Goal: Task Accomplishment & Management: Complete application form

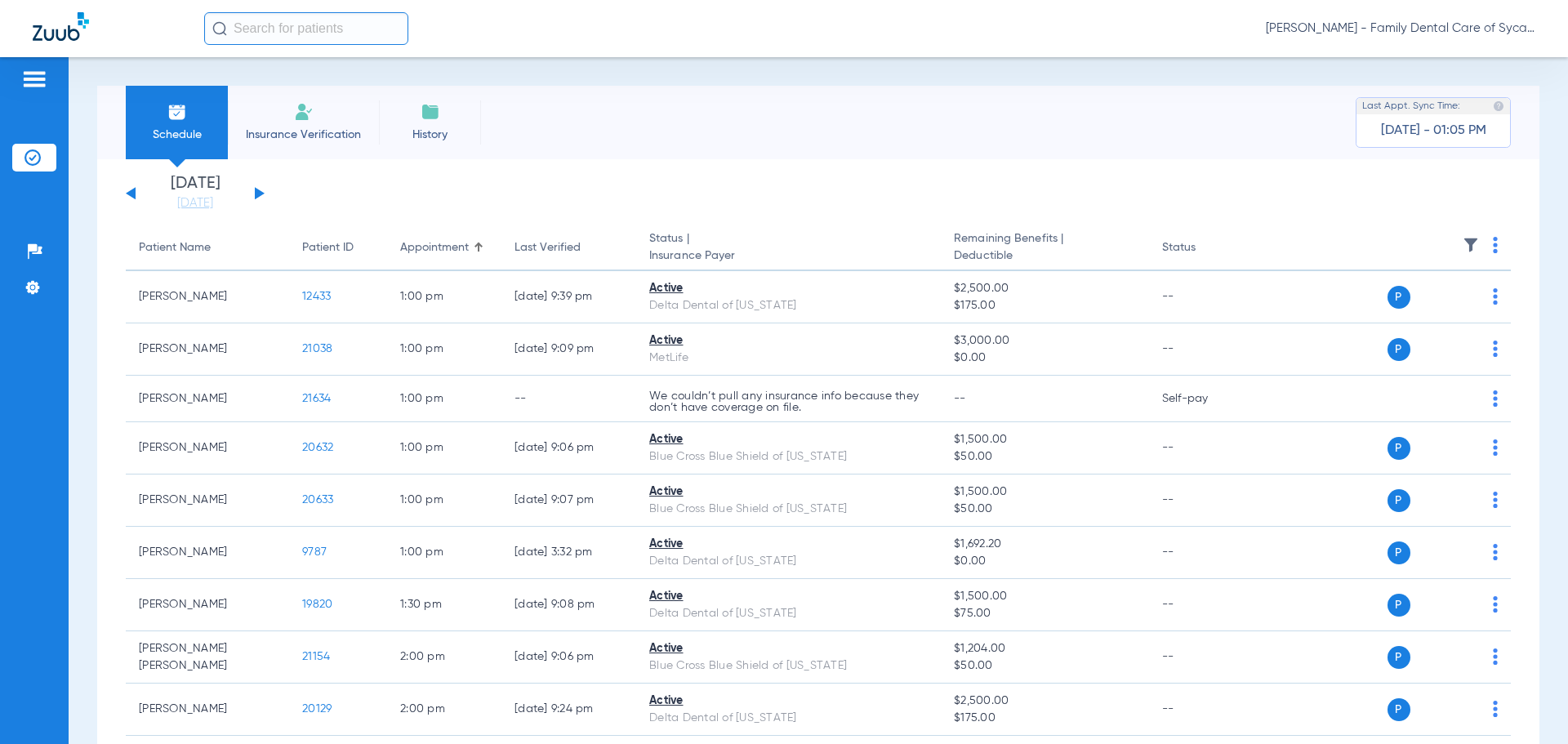
click at [280, 148] on li "Insurance Verification" at bounding box center [303, 122] width 151 height 74
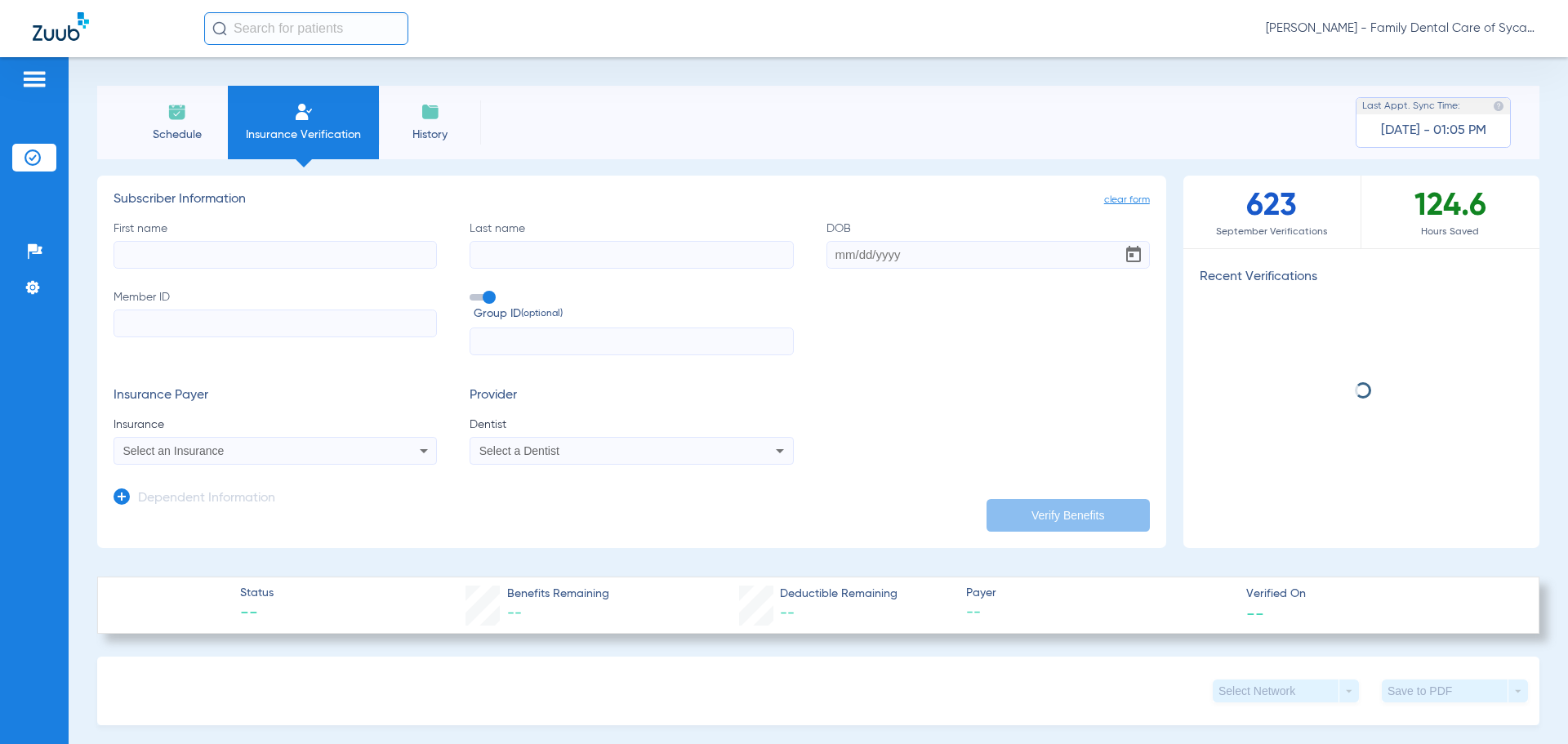
click at [210, 246] on input "First name" at bounding box center [275, 255] width 324 height 28
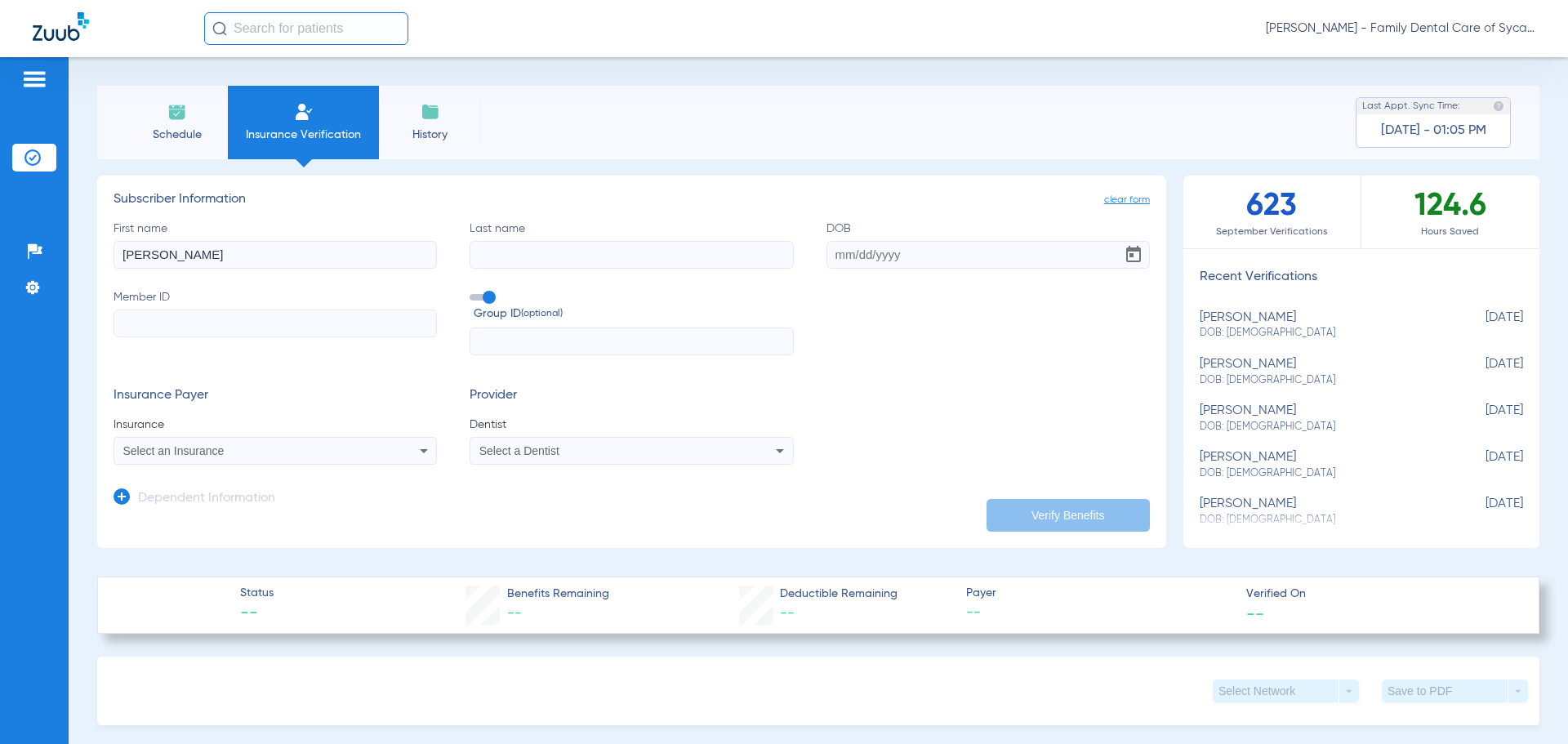
type input "[PERSON_NAME]"
click at [539, 257] on input "Last name" at bounding box center [632, 255] width 324 height 28
type input "[PERSON_NAME]"
click at [390, 329] on input "Member ID" at bounding box center [275, 324] width 324 height 28
click at [159, 318] on input "Member ID Required" at bounding box center [275, 324] width 324 height 28
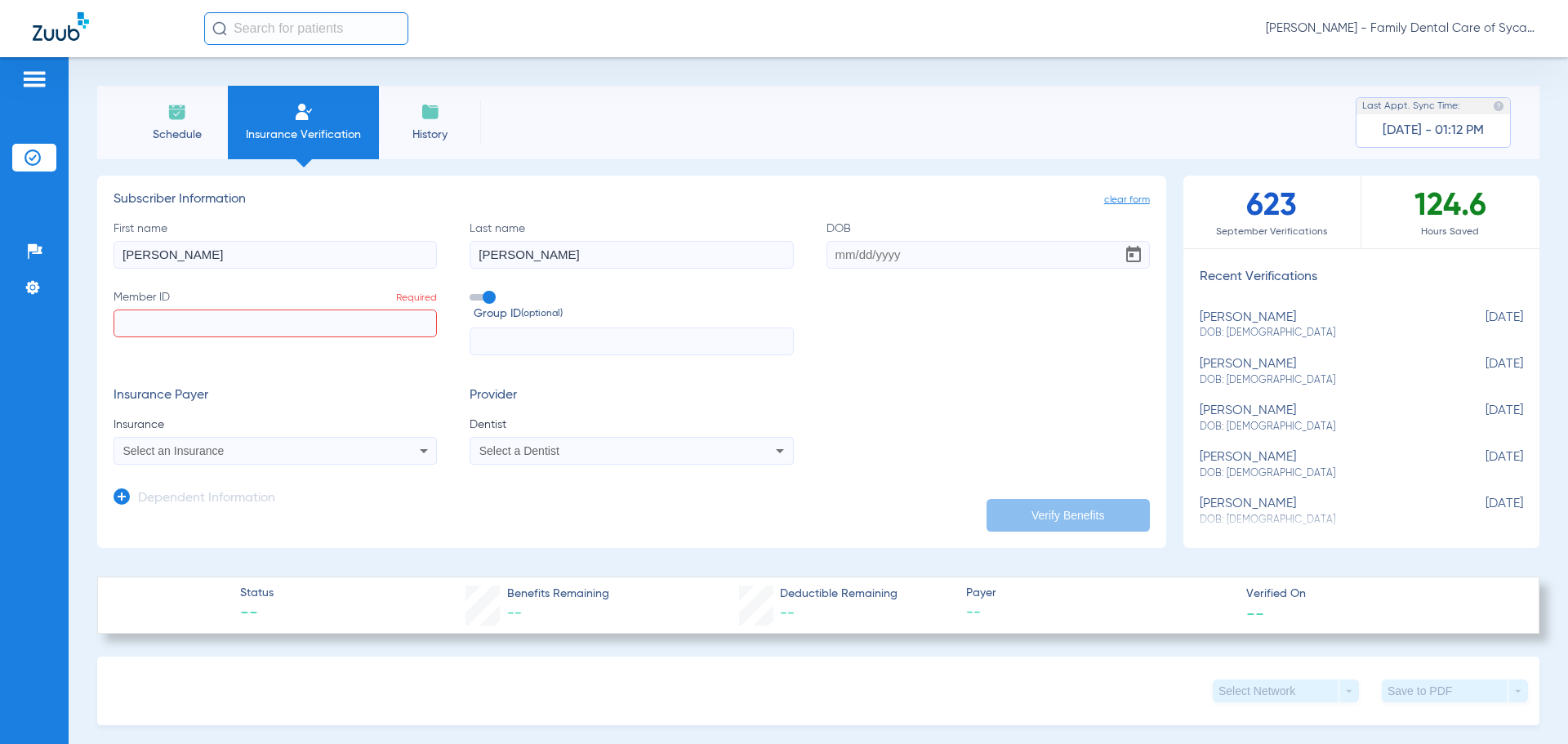
paste input "814460261"
type input "814460261"
click at [169, 447] on span "Select an Insurance" at bounding box center [174, 450] width 101 height 13
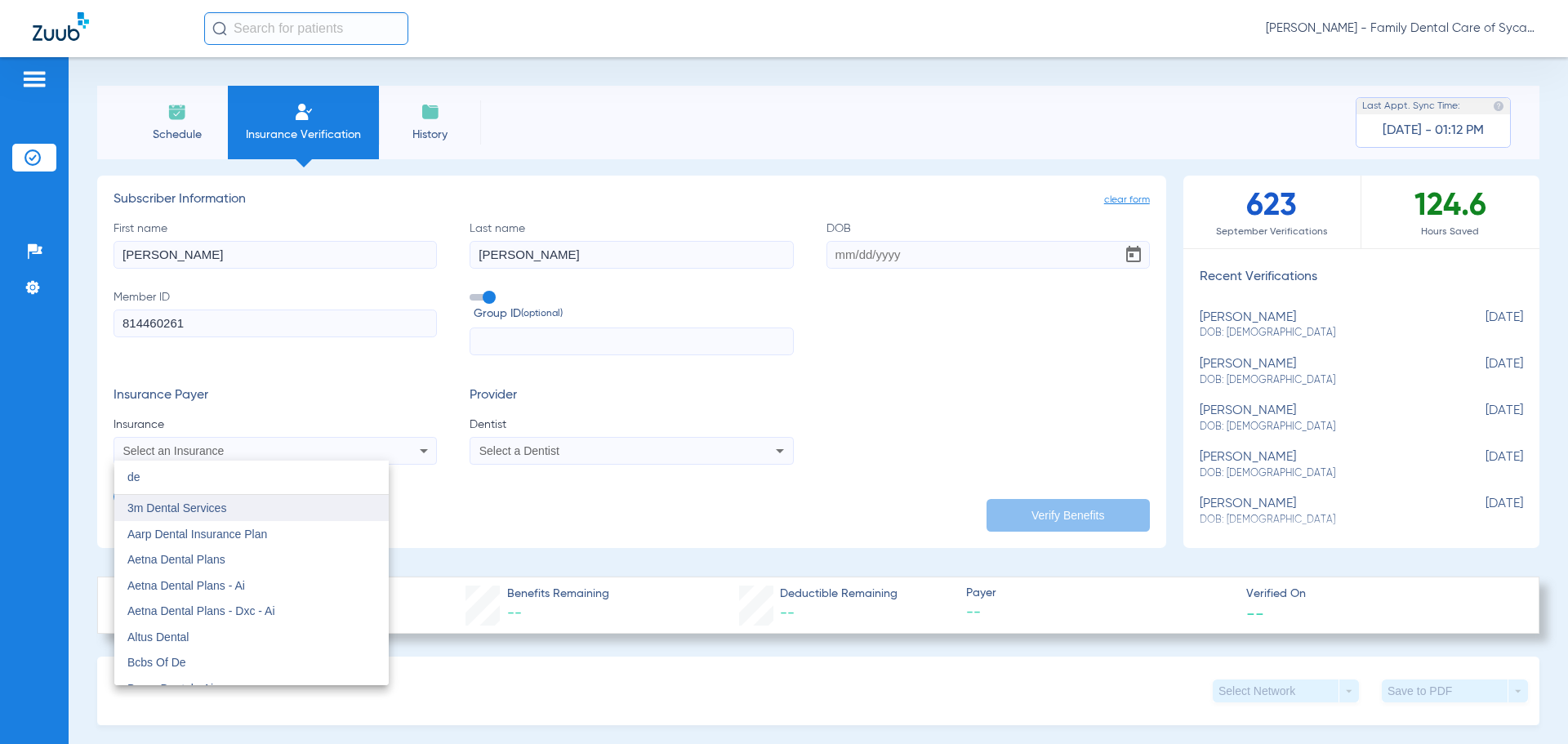
type input "de"
click at [179, 504] on span "3m Dental Services" at bounding box center [177, 508] width 99 height 13
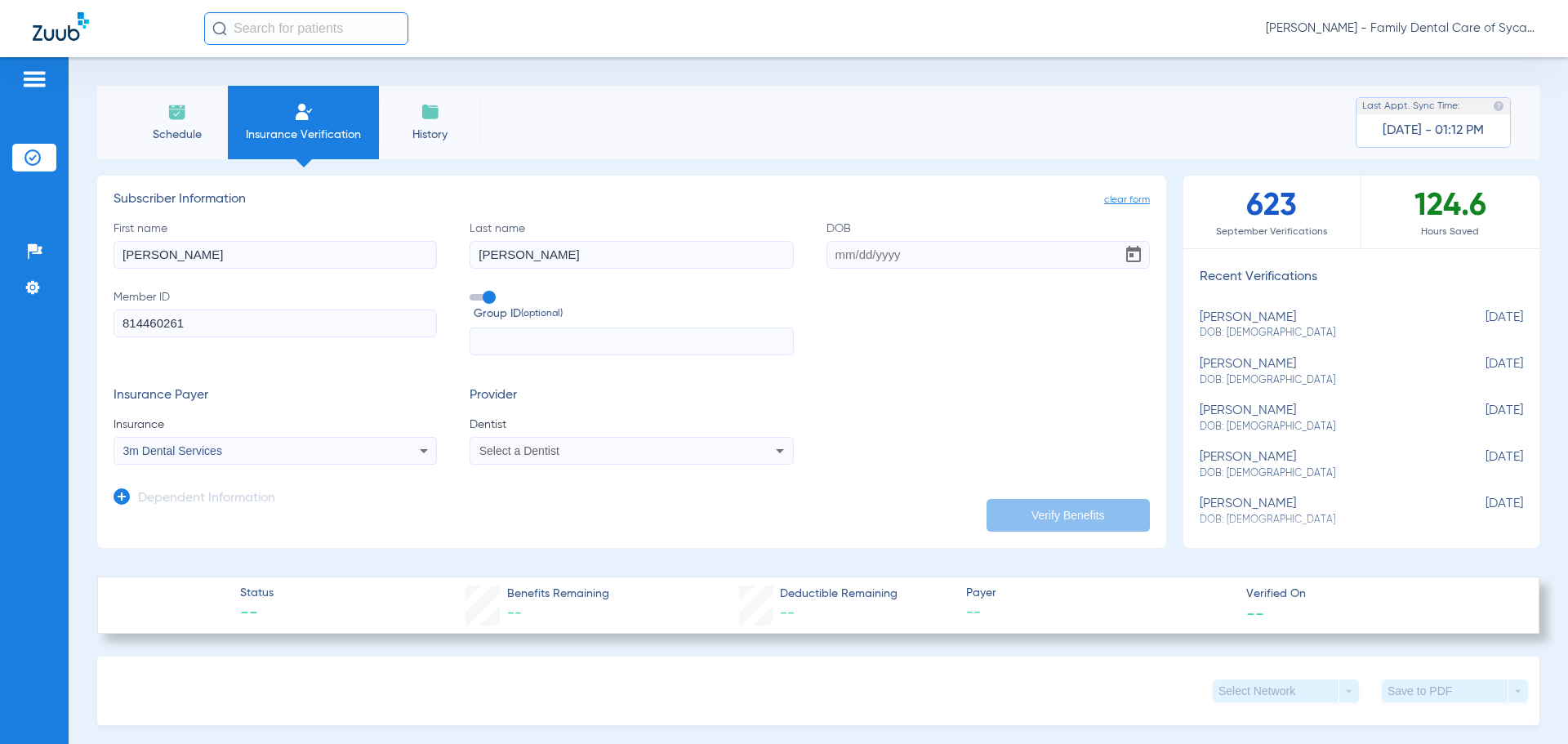
click at [826, 259] on input "DOB" at bounding box center [988, 255] width 324 height 28
type input "[DATE]"
click at [774, 454] on icon at bounding box center [781, 451] width 20 height 20
type input "tej"
drag, startPoint x: 505, startPoint y: 515, endPoint x: 500, endPoint y: 508, distance: 8.6
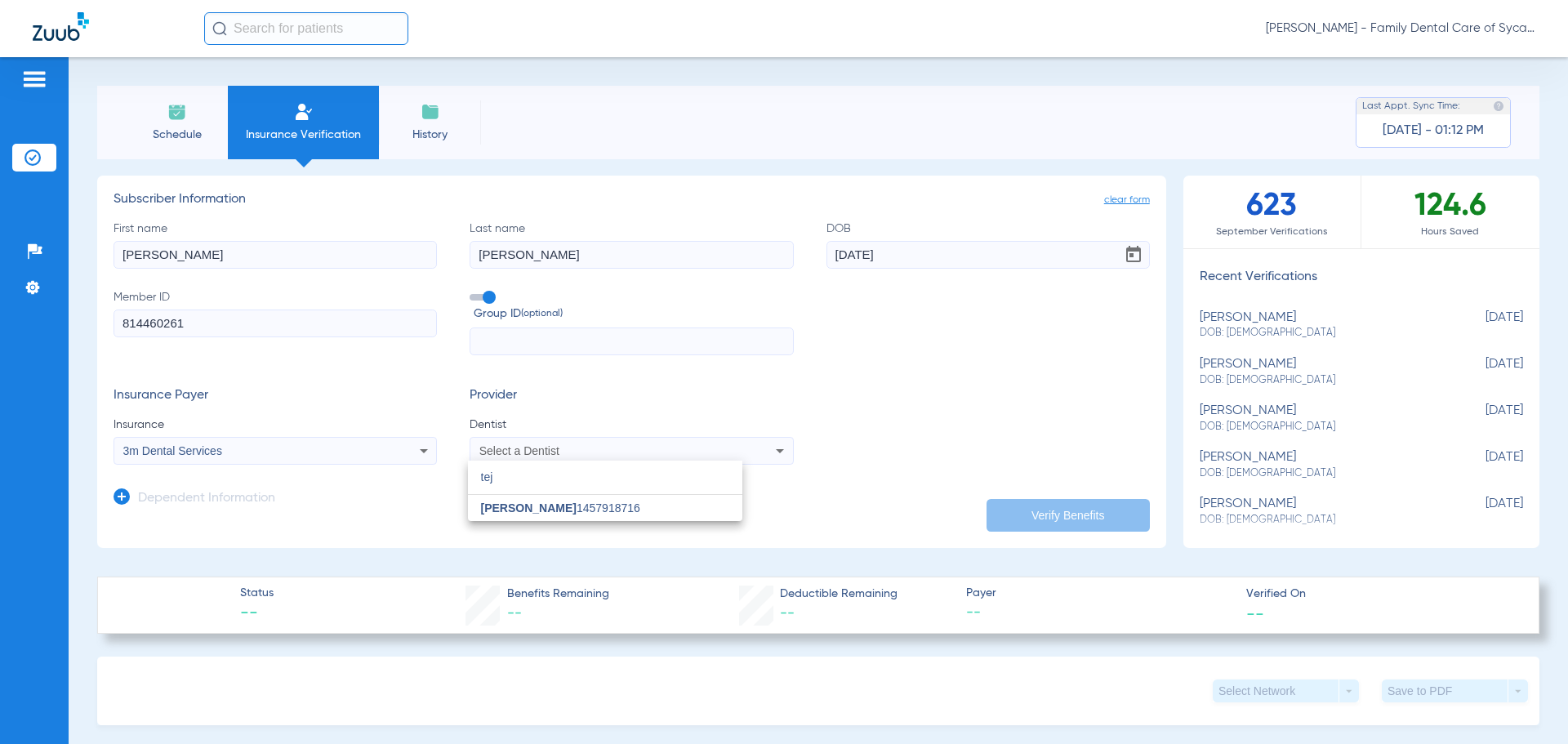
click at [504, 514] on span "[PERSON_NAME]" at bounding box center [528, 508] width 95 height 13
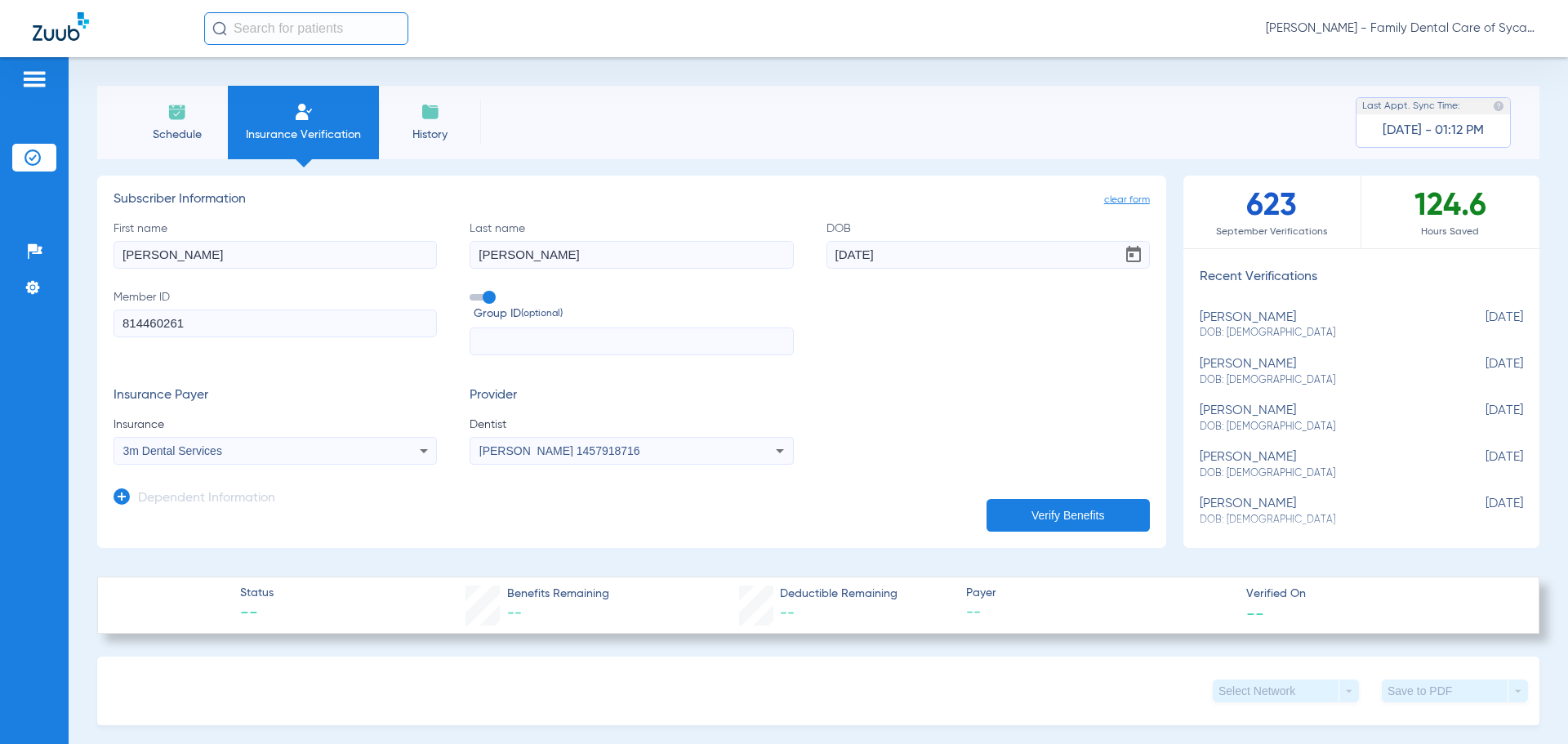
click at [1064, 516] on button "Verify Benefits" at bounding box center [1069, 516] width 164 height 33
